Goal: Navigation & Orientation: Find specific page/section

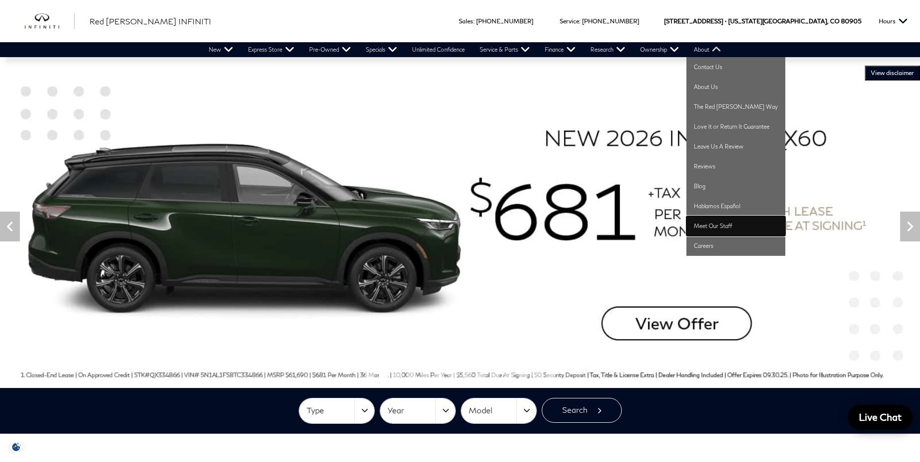
drag, startPoint x: 723, startPoint y: 213, endPoint x: 715, endPoint y: 225, distance: 14.6
click at [715, 225] on link "Meet Our Staff" at bounding box center [736, 226] width 99 height 20
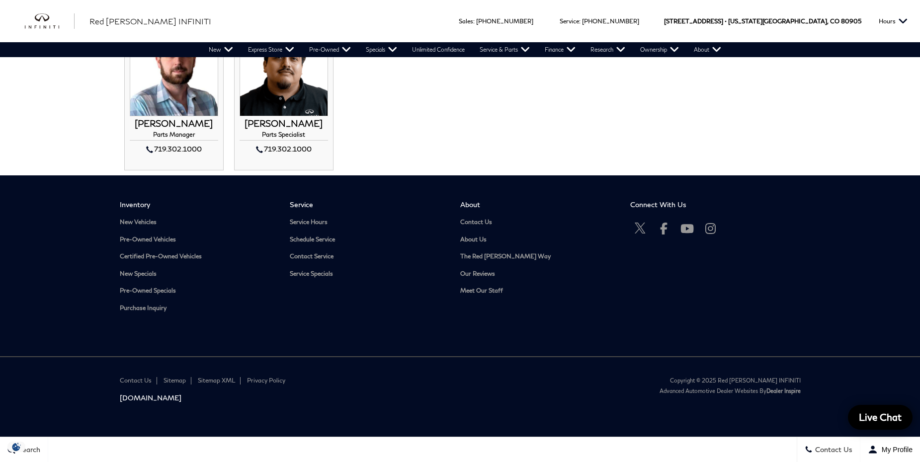
scroll to position [561, 0]
